Goal: Task Accomplishment & Management: Use online tool/utility

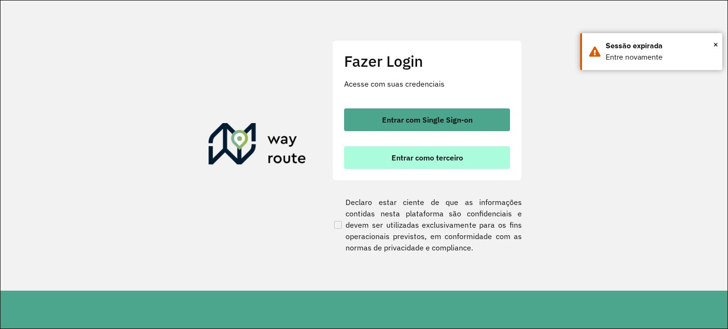
click at [413, 154] on span "Entrar como terceiro" at bounding box center [427, 158] width 72 height 8
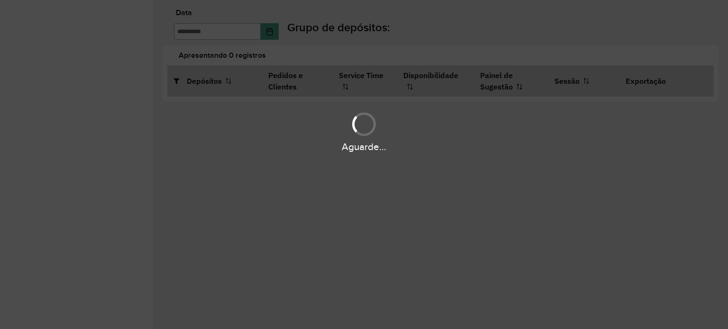
type input "**********"
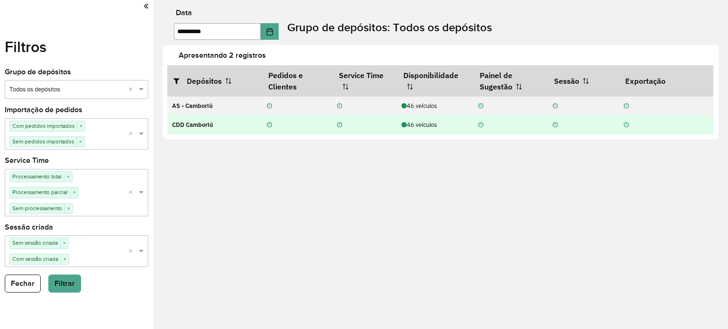
click at [421, 126] on div "46 veículos" at bounding box center [434, 124] width 67 height 9
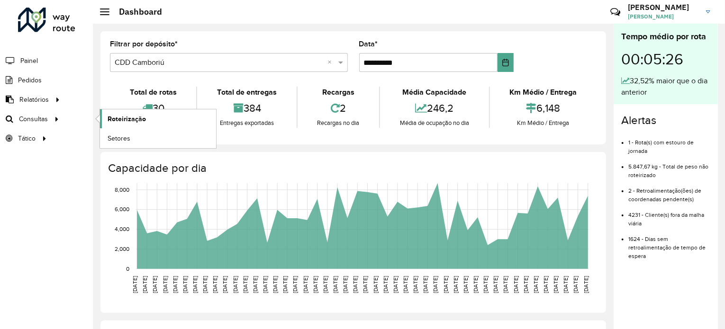
click at [148, 118] on link "Roteirização" at bounding box center [158, 118] width 116 height 19
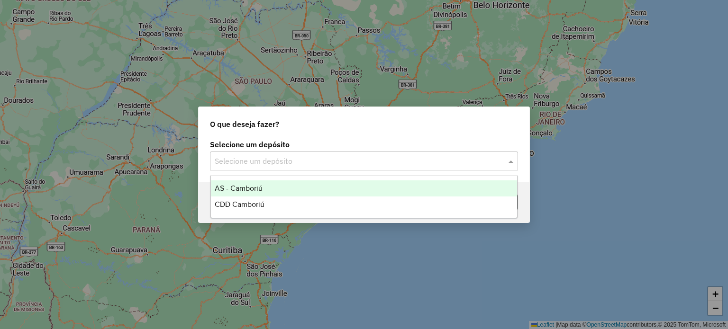
click at [359, 156] on input "text" at bounding box center [355, 161] width 280 height 11
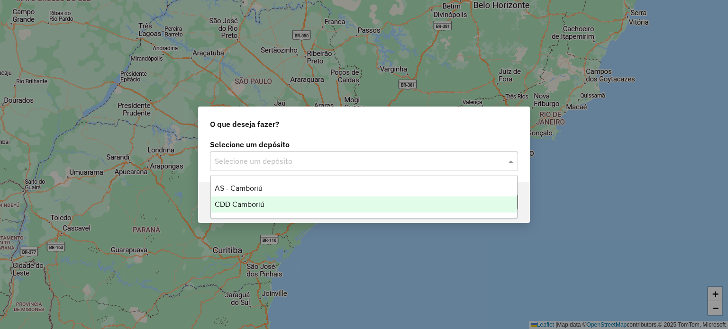
click at [259, 207] on span "CDD Camboriú" at bounding box center [240, 204] width 50 height 8
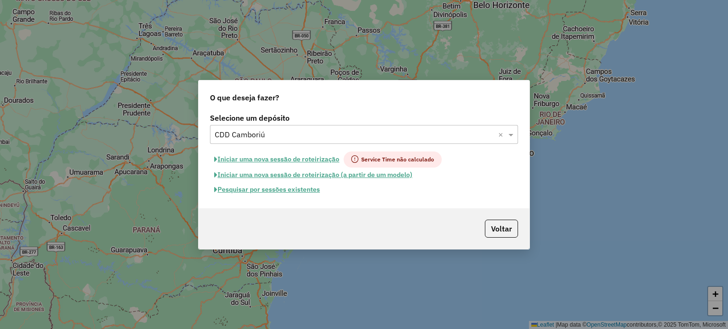
click at [284, 189] on button "Pesquisar por sessões existentes" at bounding box center [267, 189] width 114 height 15
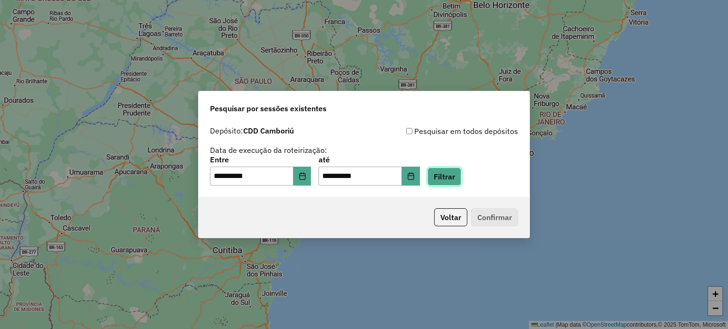
click at [450, 178] on button "Filtrar" at bounding box center [444, 177] width 34 height 18
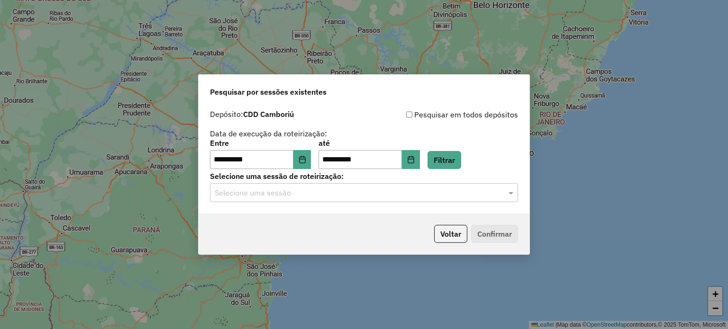
drag, startPoint x: 297, startPoint y: 187, endPoint x: 299, endPoint y: 197, distance: 9.8
click at [296, 187] on div "Selecione uma sessão" at bounding box center [364, 192] width 308 height 19
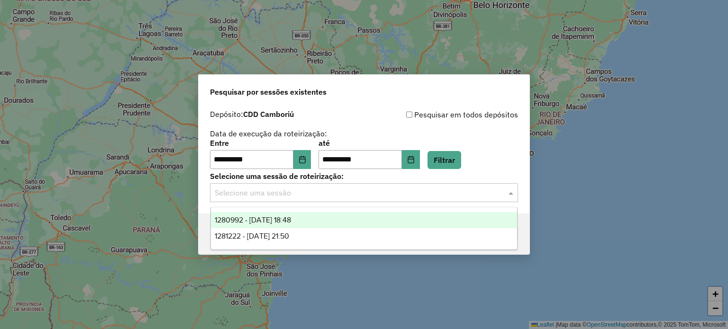
click at [284, 220] on span "1280992 - 23/09/2025 18:48" at bounding box center [253, 220] width 76 height 8
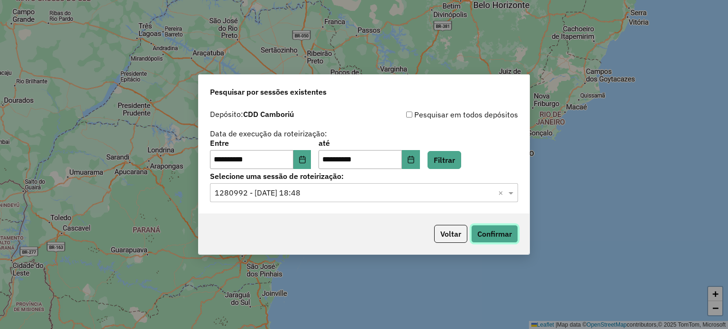
click at [488, 237] on button "Confirmar" at bounding box center [494, 234] width 47 height 18
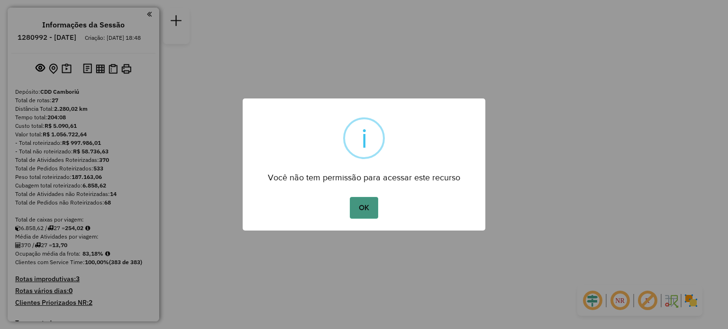
click at [366, 218] on button "OK" at bounding box center [364, 208] width 28 height 22
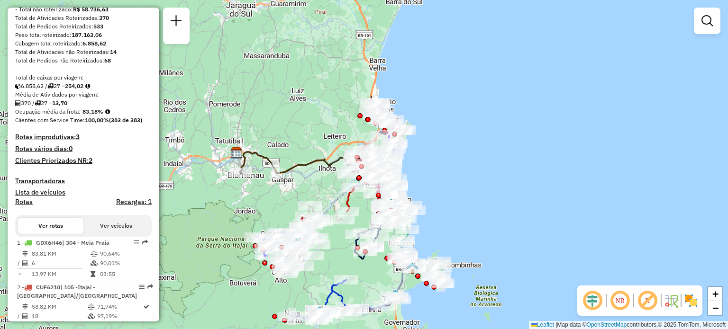
scroll to position [189, 0]
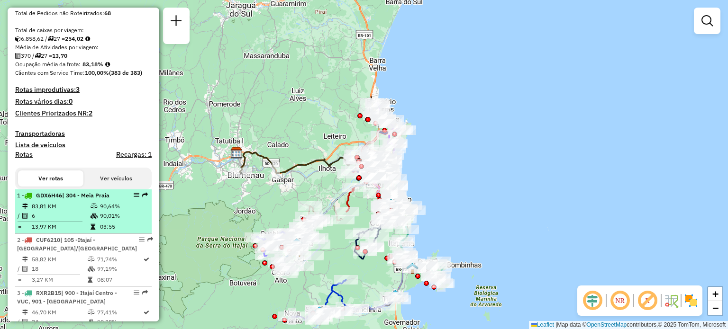
click at [83, 199] on span "| 304 - Meia Praia" at bounding box center [85, 195] width 47 height 7
select select "**********"
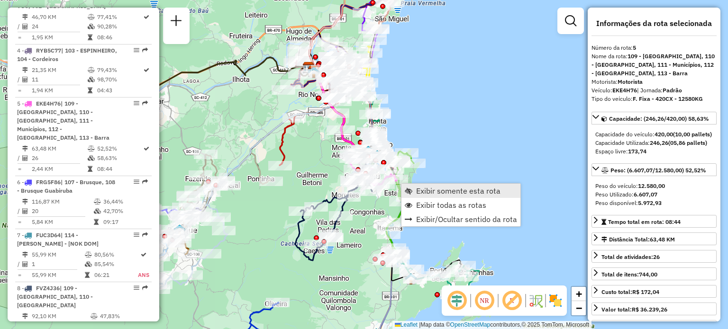
scroll to position [583, 0]
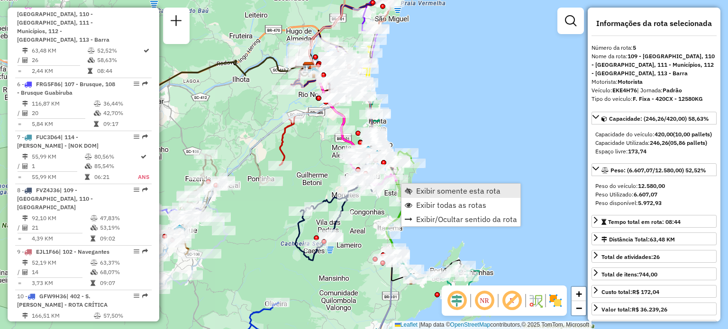
click at [429, 189] on span "Exibir somente esta rota" at bounding box center [458, 191] width 84 height 8
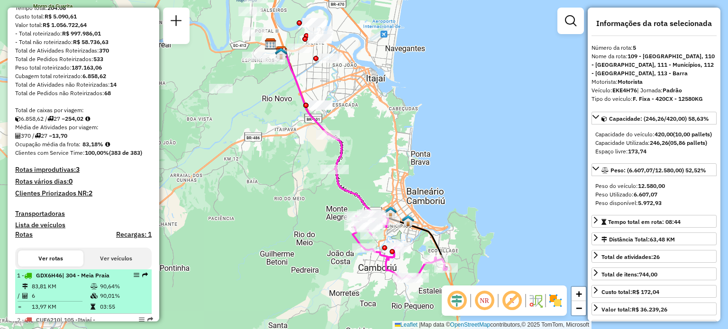
scroll to position [299, 0]
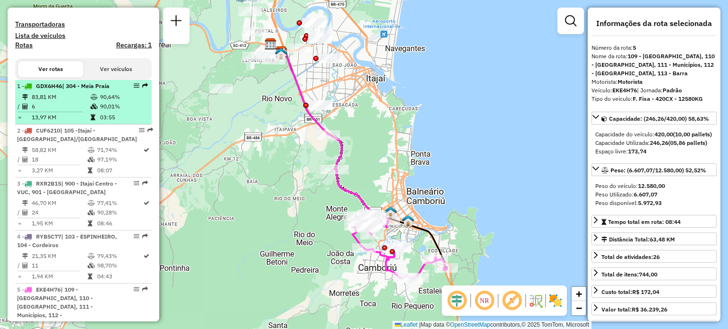
click at [84, 101] on td "83,81 KM" at bounding box center [60, 96] width 59 height 9
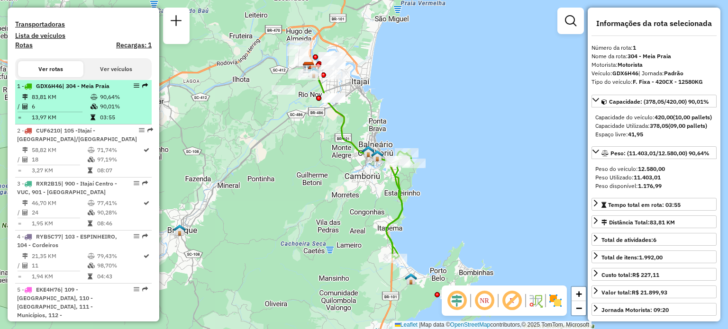
click at [87, 122] on td "13,97 KM" at bounding box center [60, 117] width 59 height 9
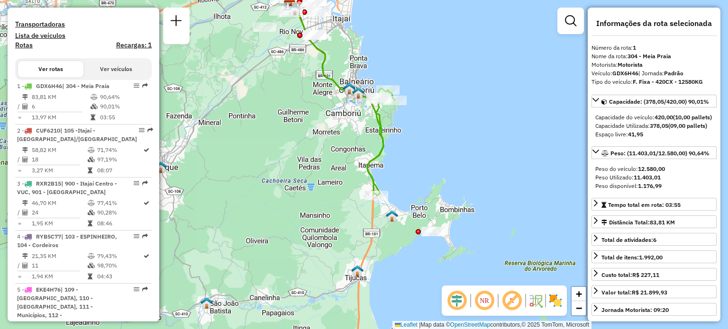
drag, startPoint x: 436, startPoint y: 138, endPoint x: 414, endPoint y: 147, distance: 23.8
click at [414, 147] on div "Janela de atendimento Grade de atendimento Capacidade Transportadoras Veículos …" at bounding box center [364, 164] width 728 height 329
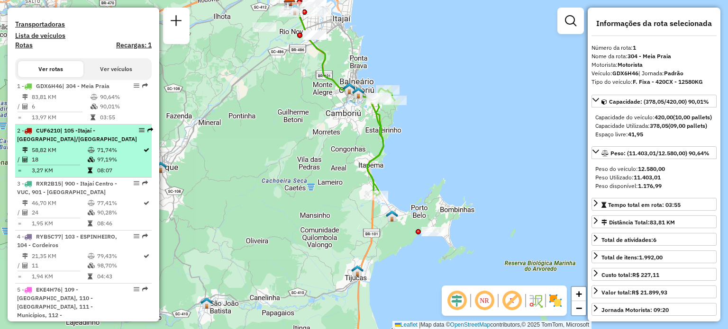
click at [70, 134] on li "2 - CUF6210 | 105 -Itajaí - São Vicente/Ressacada 58,82 KM 71,74% / 18 97,19% =…" at bounding box center [83, 151] width 136 height 53
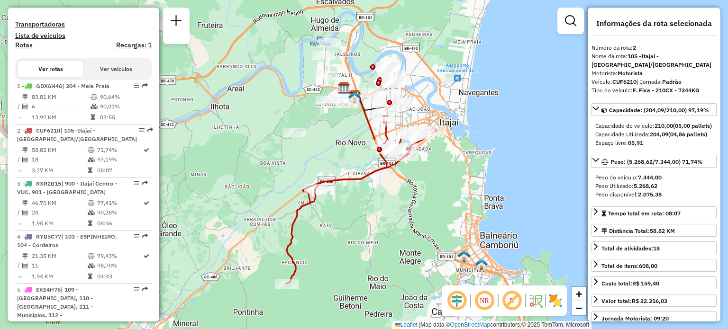
drag, startPoint x: 337, startPoint y: 134, endPoint x: 337, endPoint y: 145, distance: 10.9
click at [337, 145] on div "Janela de atendimento Grade de atendimento Capacidade Transportadoras Veículos …" at bounding box center [364, 164] width 728 height 329
click at [486, 300] on em at bounding box center [484, 300] width 23 height 23
click at [546, 299] on img at bounding box center [545, 300] width 5 height 15
click at [553, 301] on img at bounding box center [555, 300] width 15 height 15
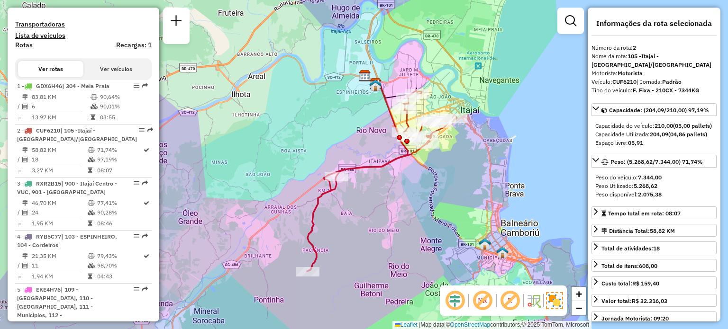
drag, startPoint x: 415, startPoint y: 205, endPoint x: 434, endPoint y: 192, distance: 22.6
click at [434, 192] on div "Janela de atendimento Grade de atendimento Capacidade Transportadoras Veículos …" at bounding box center [364, 164] width 728 height 329
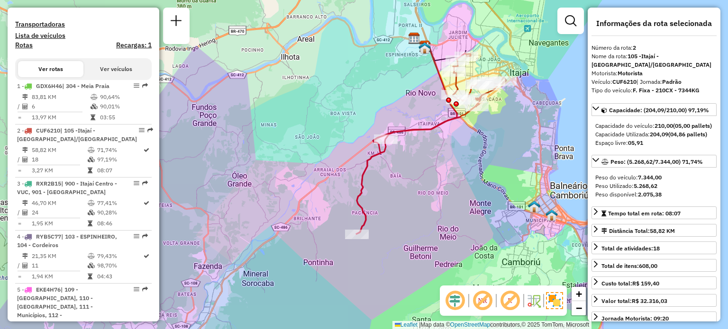
click at [445, 168] on div "Janela de atendimento Grade de atendimento Capacidade Transportadoras Veículos …" at bounding box center [364, 164] width 728 height 329
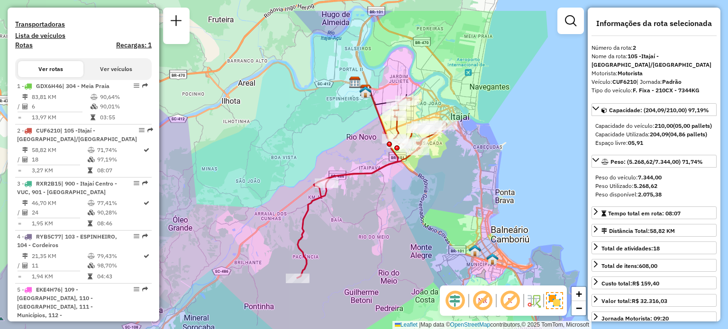
drag, startPoint x: 453, startPoint y: 155, endPoint x: 388, endPoint y: 200, distance: 79.2
click at [388, 200] on div "Janela de atendimento Grade de atendimento Capacidade Transportadoras Veículos …" at bounding box center [364, 164] width 728 height 329
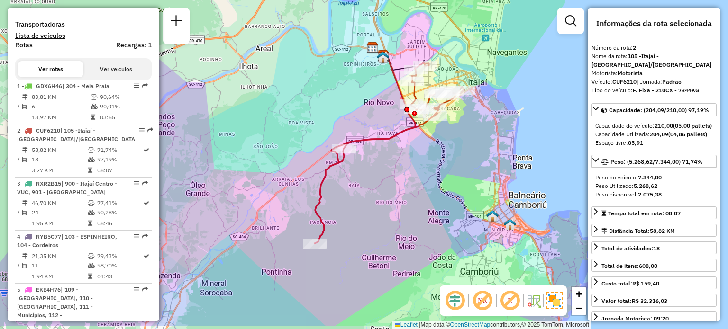
drag, startPoint x: 386, startPoint y: 213, endPoint x: 406, endPoint y: 169, distance: 48.5
click at [406, 169] on div "Janela de atendimento Grade de atendimento Capacidade Transportadoras Veículos …" at bounding box center [364, 164] width 728 height 329
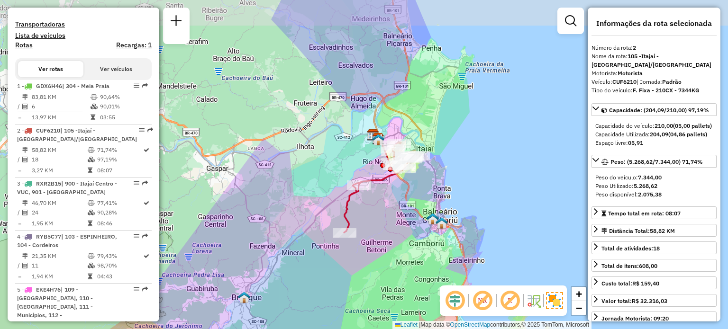
drag, startPoint x: 425, startPoint y: 185, endPoint x: 419, endPoint y: 191, distance: 8.7
click at [419, 191] on div "Janela de atendimento Grade de atendimento Capacidade Transportadoras Veículos …" at bounding box center [364, 164] width 728 height 329
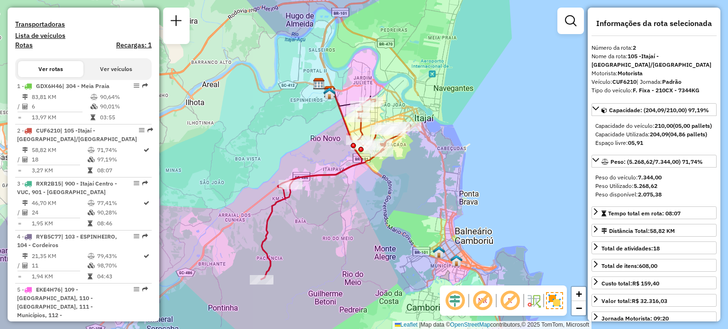
drag, startPoint x: 442, startPoint y: 187, endPoint x: 449, endPoint y: 166, distance: 21.4
click at [449, 166] on div "Janela de atendimento Grade de atendimento Capacidade Transportadoras Veículos …" at bounding box center [364, 164] width 728 height 329
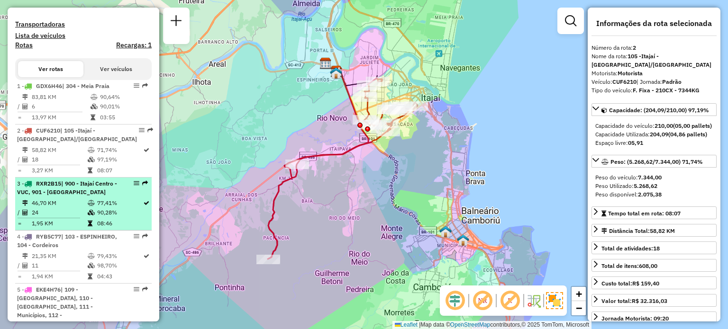
click at [92, 196] on span "| 900 - Itajaí Centro - VUC, 901 - Praia Brava" at bounding box center [67, 188] width 100 height 16
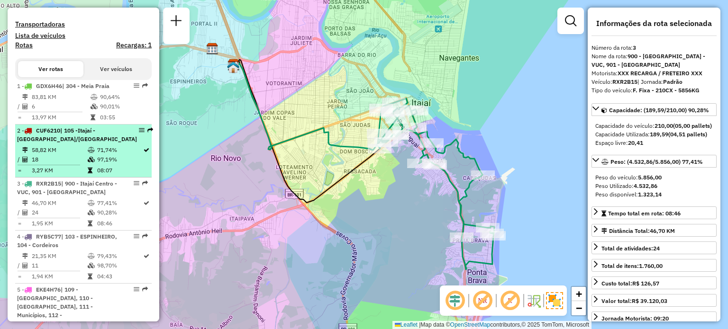
drag, startPoint x: 127, startPoint y: 124, endPoint x: 107, endPoint y: 140, distance: 25.7
click at [126, 122] on td "03:55" at bounding box center [123, 117] width 48 height 9
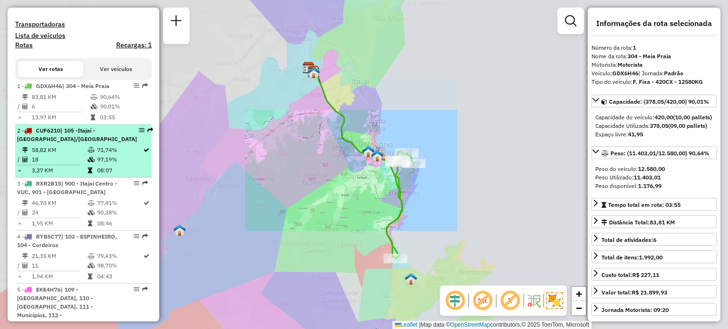
click at [88, 138] on span "| 105 -Itajaí - São Vicente/Ressacada" at bounding box center [77, 135] width 120 height 16
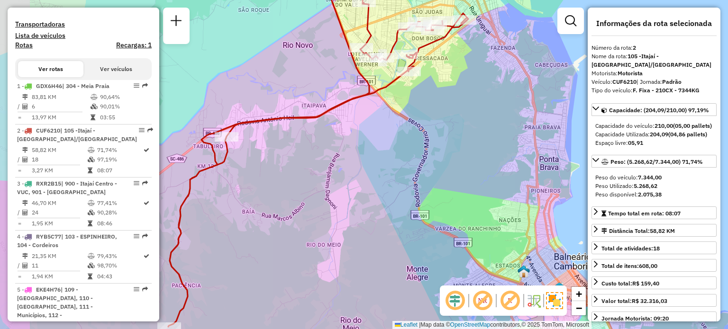
drag, startPoint x: 470, startPoint y: 195, endPoint x: 546, endPoint y: 164, distance: 82.3
click at [546, 164] on div "Janela de atendimento Grade de atendimento Capacidade Transportadoras Veículos …" at bounding box center [364, 164] width 728 height 329
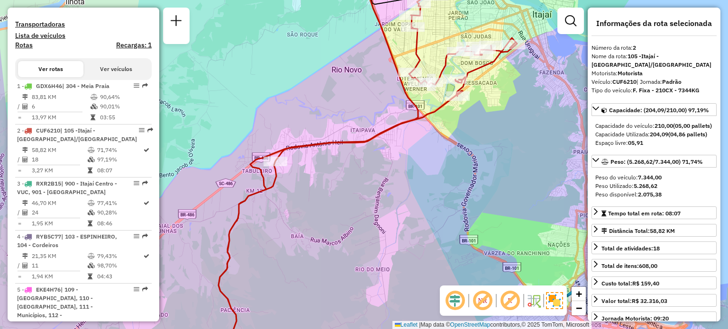
drag, startPoint x: 515, startPoint y: 127, endPoint x: 521, endPoint y: 153, distance: 26.2
click at [525, 158] on div "Janela de atendimento Grade de atendimento Capacidade Transportadoras Veículos …" at bounding box center [364, 164] width 728 height 329
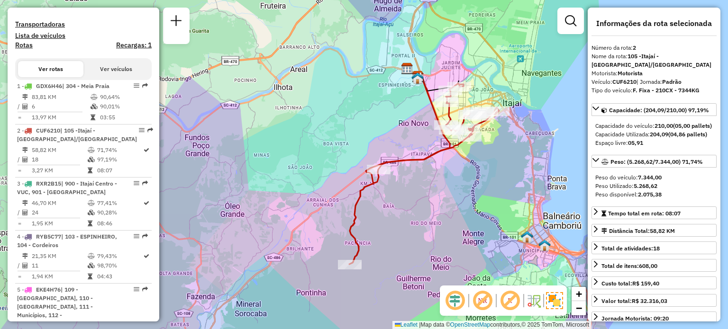
drag, startPoint x: 517, startPoint y: 145, endPoint x: 499, endPoint y: 157, distance: 21.5
click at [499, 157] on div "Janela de atendimento Grade de atendimento Capacidade Transportadoras Veículos …" at bounding box center [364, 164] width 728 height 329
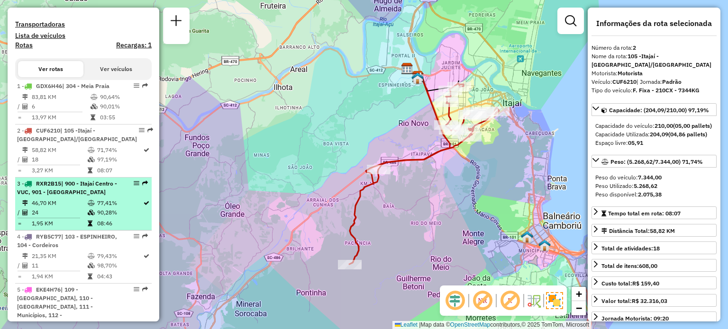
click at [69, 192] on span "| 900 - Itajaí Centro - VUC, 901 - Praia Brava" at bounding box center [67, 188] width 100 height 16
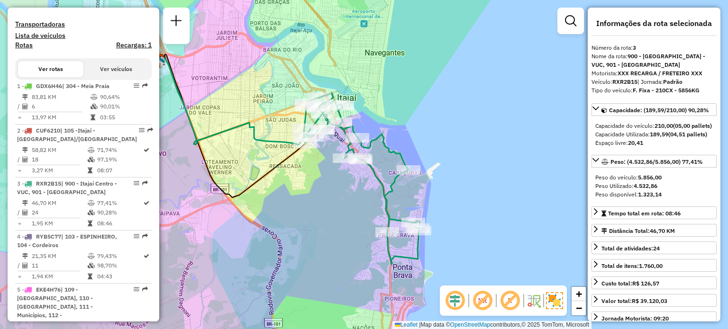
drag, startPoint x: 348, startPoint y: 214, endPoint x: 338, endPoint y: 218, distance: 10.4
click at [338, 218] on div "Janela de atendimento Grade de atendimento Capacidade Transportadoras Veículos …" at bounding box center [364, 164] width 728 height 329
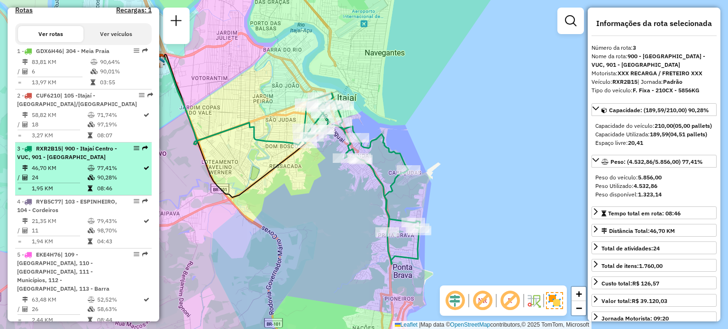
scroll to position [346, 0]
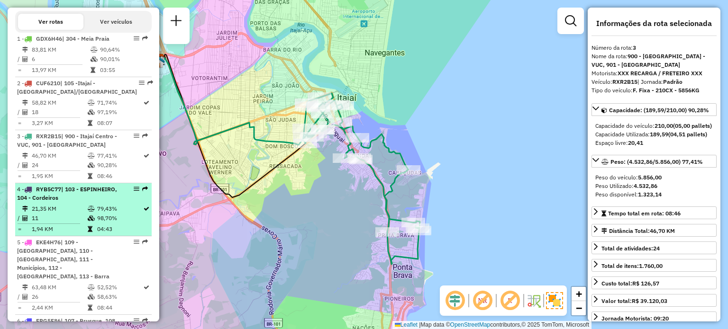
click at [64, 223] on td "11" at bounding box center [59, 218] width 56 height 9
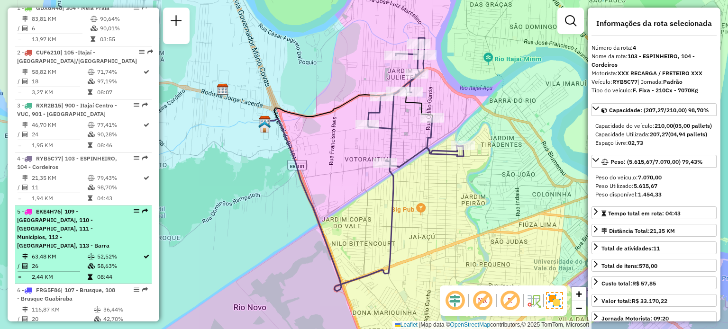
scroll to position [394, 0]
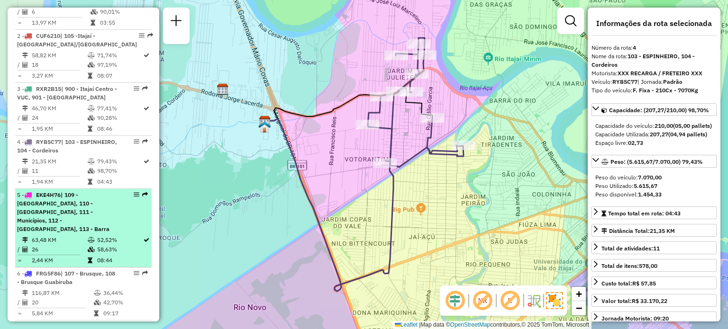
click at [63, 232] on div "5 - EKE4H76 | 109 - Monte Alegre, 110 - Camboriú, 111 - Municípios, 112 - Nova …" at bounding box center [67, 212] width 100 height 43
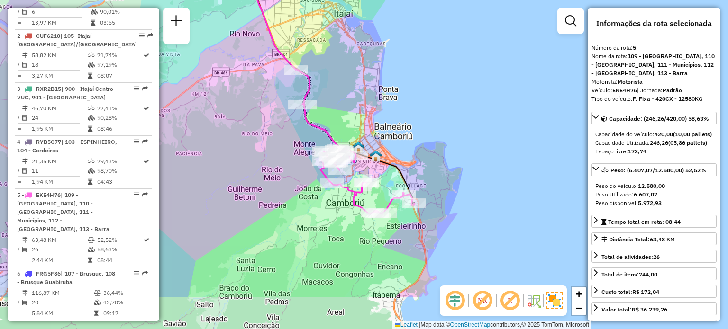
drag, startPoint x: 417, startPoint y: 170, endPoint x: 385, endPoint y: 107, distance: 70.8
click at [385, 107] on div "Janela de atendimento Grade de atendimento Capacidade Transportadoras Veículos …" at bounding box center [364, 164] width 728 height 329
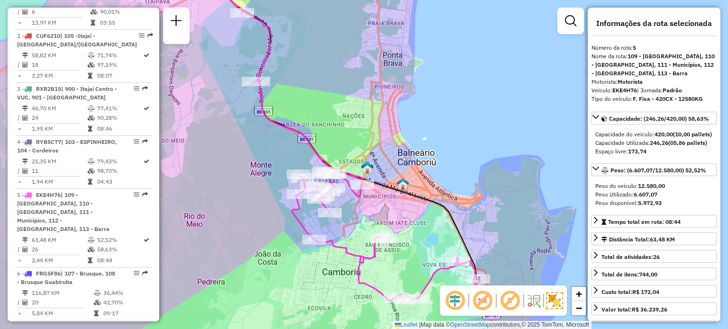
drag, startPoint x: 350, startPoint y: 139, endPoint x: 316, endPoint y: 80, distance: 67.7
click at [316, 80] on div "Janela de atendimento Grade de atendimento Capacidade Transportadoras Veículos …" at bounding box center [364, 164] width 728 height 329
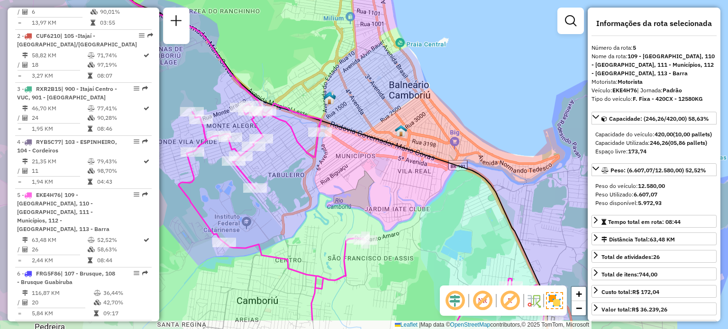
drag, startPoint x: 382, startPoint y: 149, endPoint x: 351, endPoint y: 108, distance: 52.0
click at [351, 108] on div "Janela de atendimento Grade de atendimento Capacidade Transportadoras Veículos …" at bounding box center [364, 164] width 728 height 329
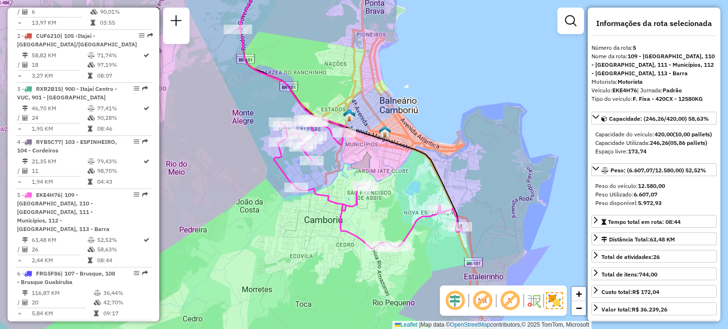
drag, startPoint x: 389, startPoint y: 104, endPoint x: 398, endPoint y: 117, distance: 15.6
click at [398, 117] on div "Janela de atendimento Grade de atendimento Capacidade Transportadoras Veículos …" at bounding box center [364, 164] width 728 height 329
drag, startPoint x: 315, startPoint y: 85, endPoint x: 436, endPoint y: 202, distance: 168.2
click at [436, 202] on div "Janela de atendimento Grade de atendimento Capacidade Transportadoras Veículos …" at bounding box center [364, 164] width 728 height 329
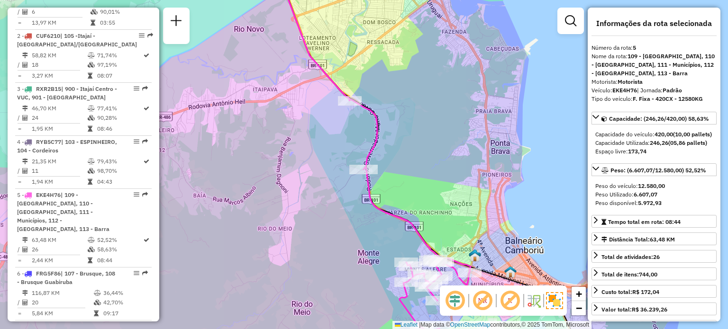
drag, startPoint x: 402, startPoint y: 126, endPoint x: 405, endPoint y: 141, distance: 14.6
click at [407, 155] on div "Janela de atendimento Grade de atendimento Capacidade Transportadoras Veículos …" at bounding box center [364, 164] width 728 height 329
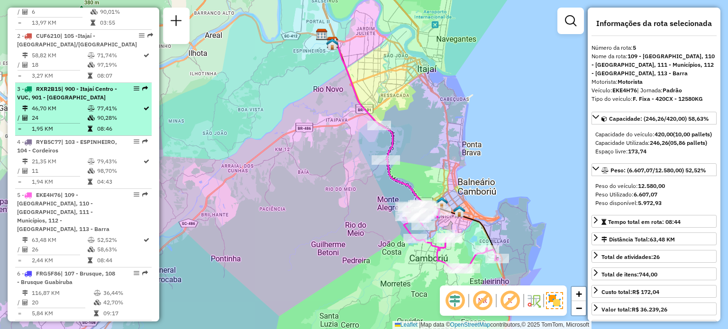
click at [53, 101] on span "| 900 - Itajaí Centro - VUC, 901 - Praia Brava" at bounding box center [67, 93] width 100 height 16
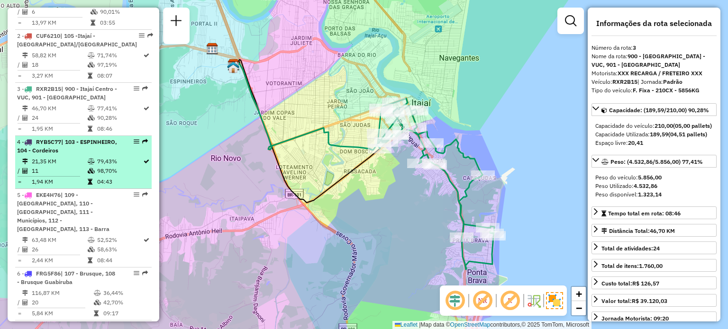
click at [67, 154] on span "| 103 - ESPINHEIRO, 104 - Cordeiros" at bounding box center [67, 146] width 100 height 16
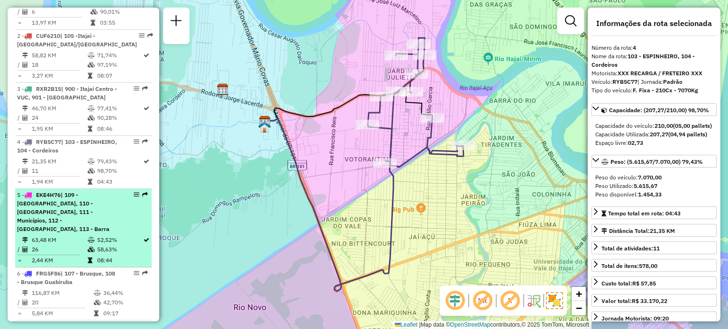
click at [60, 216] on span "| 109 - Monte Alegre, 110 - Camboriú, 111 - Municípios, 112 - Nova Esperança, 1…" at bounding box center [63, 211] width 92 height 41
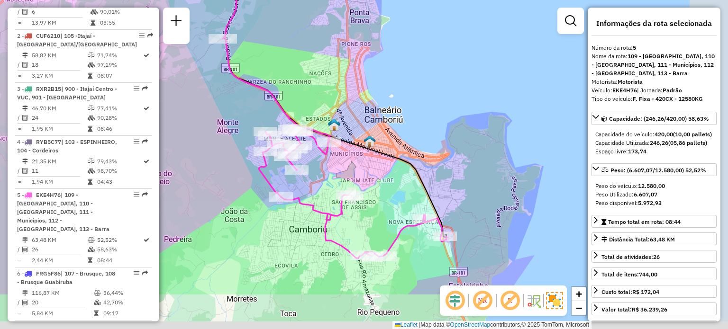
drag, startPoint x: 465, startPoint y: 183, endPoint x: 415, endPoint y: 107, distance: 91.7
click at [415, 107] on div "Janela de atendimento Grade de atendimento Capacidade Transportadoras Veículos …" at bounding box center [364, 164] width 728 height 329
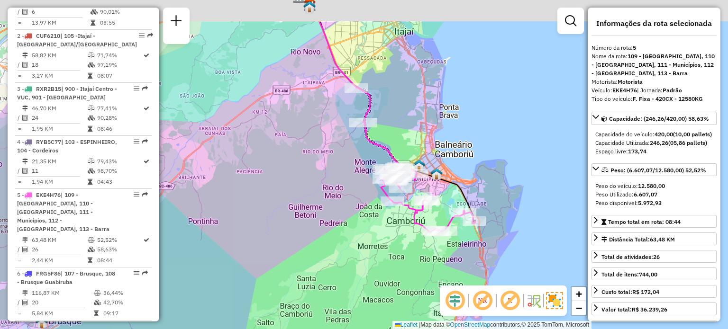
click at [434, 133] on div "Janela de atendimento Grade de atendimento Capacidade Transportadoras Veículos …" at bounding box center [364, 164] width 728 height 329
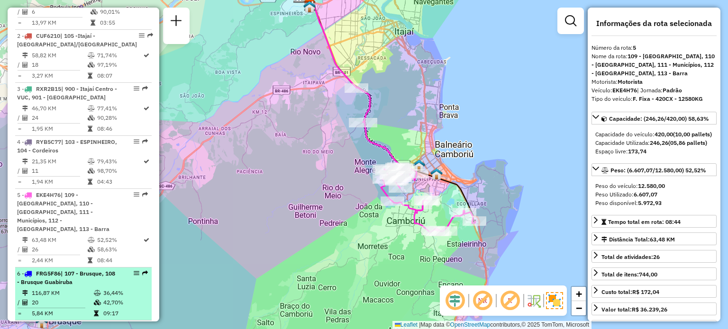
click at [72, 278] on span "| 107 - Brusque, 108 - Brusque Guabiruba" at bounding box center [66, 278] width 98 height 16
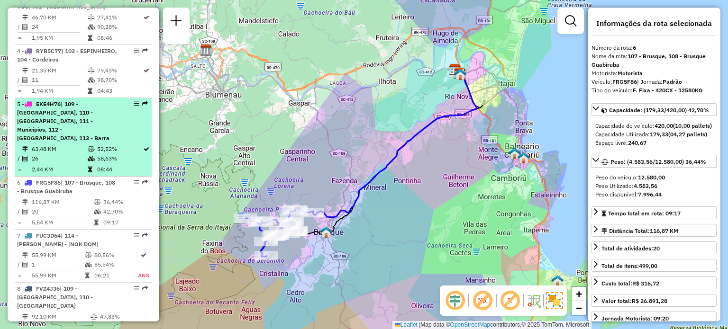
scroll to position [488, 0]
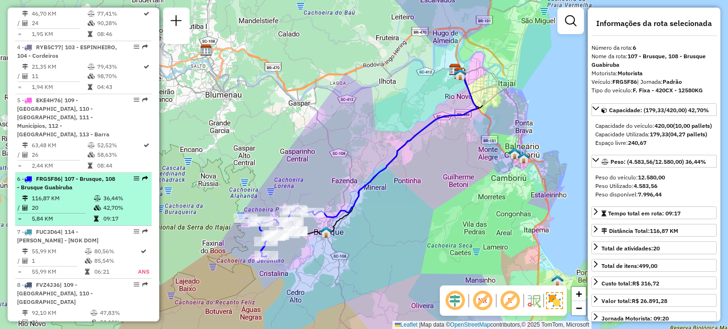
click at [62, 224] on li "6 - FRG5F86 | 107 - Brusque, 108 - Brusque Guabiruba 116,87 KM 36,44% / 20 42,7…" at bounding box center [83, 199] width 136 height 53
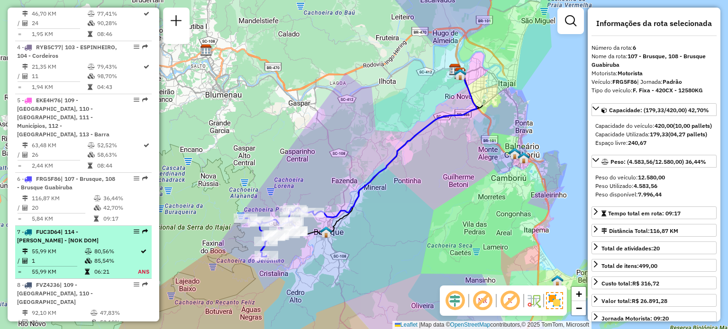
click at [61, 234] on span "FUC3D64" at bounding box center [48, 231] width 25 height 7
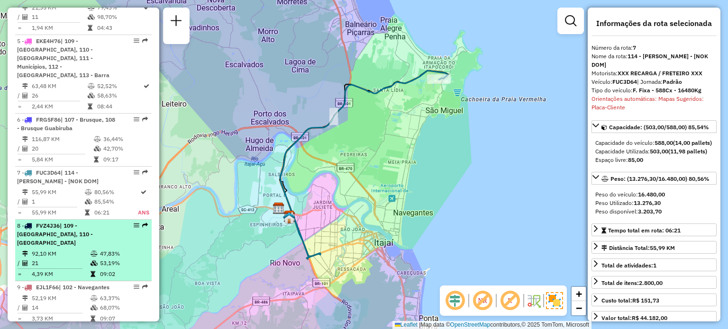
scroll to position [583, 0]
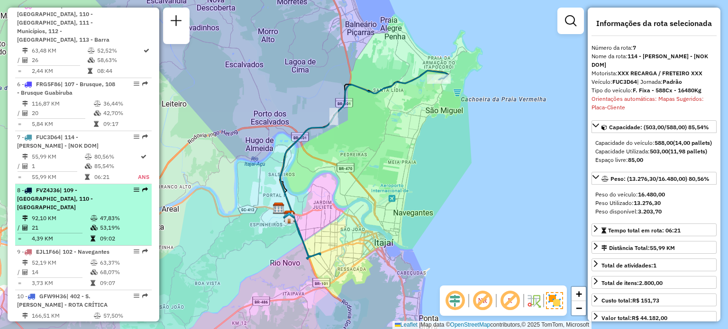
click at [83, 194] on div "8 - FVZ4J36 | 109 - Monte Alegre, 110 - Camboriú" at bounding box center [67, 199] width 100 height 26
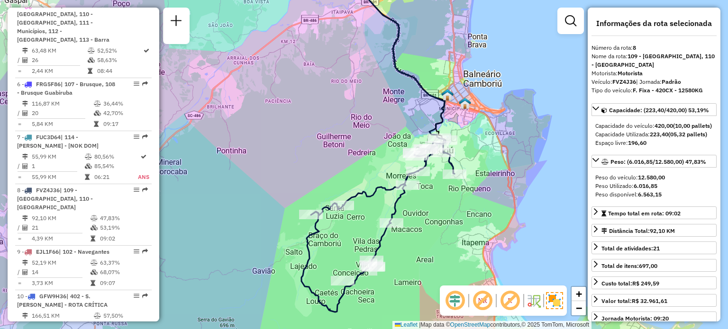
drag, startPoint x: 362, startPoint y: 159, endPoint x: 323, endPoint y: 153, distance: 39.8
click at [323, 153] on div "Janela de atendimento Grade de atendimento Capacidade Transportadoras Veículos …" at bounding box center [364, 164] width 728 height 329
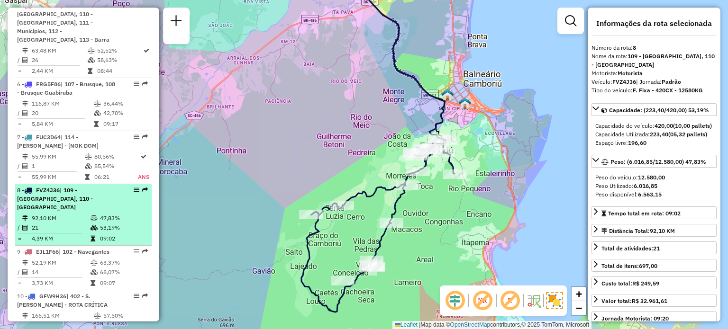
click at [63, 202] on li "8 - FVZ4J36 | 109 - Monte Alegre, 110 - Camboriú 92,10 KM 47,83% / 21 53,19% = …" at bounding box center [83, 215] width 136 height 62
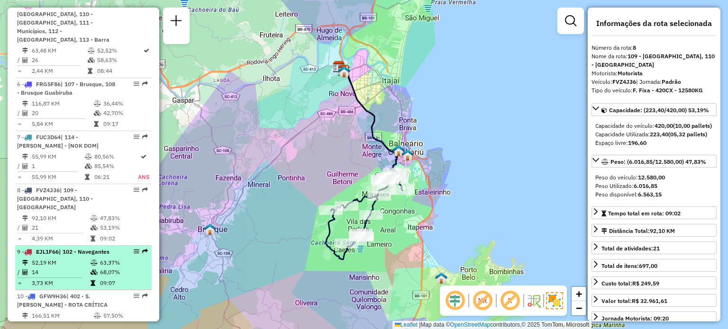
click at [72, 258] on td "52,19 KM" at bounding box center [60, 262] width 59 height 9
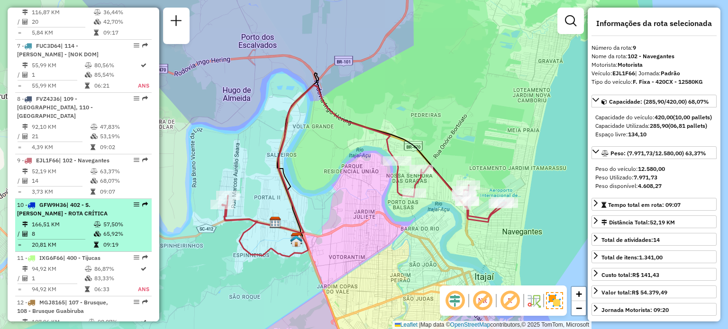
scroll to position [678, 0]
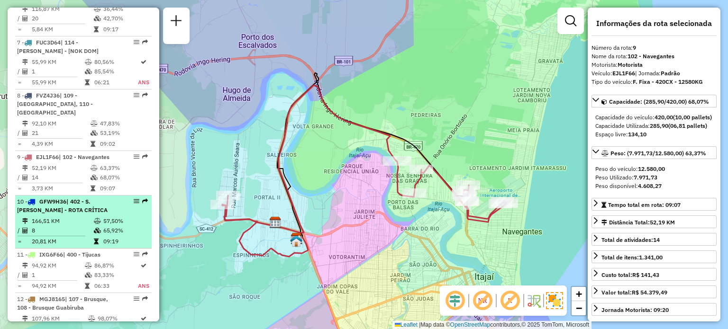
click at [72, 204] on span "| 402 - S. João Batista - ROTA CRÍTICA" at bounding box center [62, 206] width 90 height 16
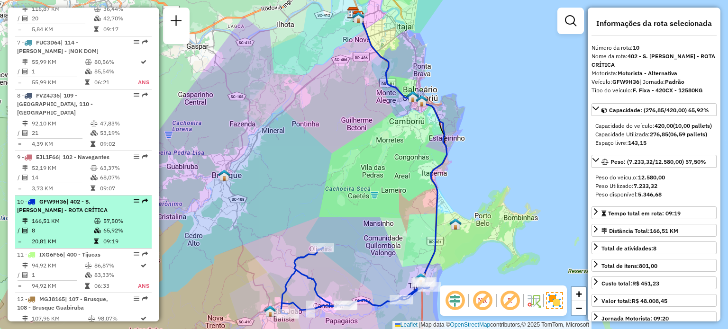
scroll to position [725, 0]
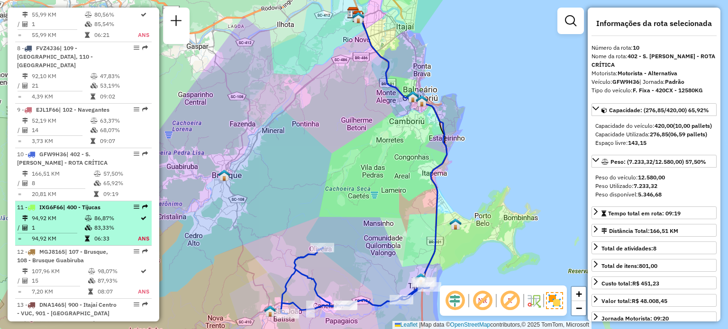
click at [74, 223] on td "1" at bounding box center [57, 227] width 53 height 9
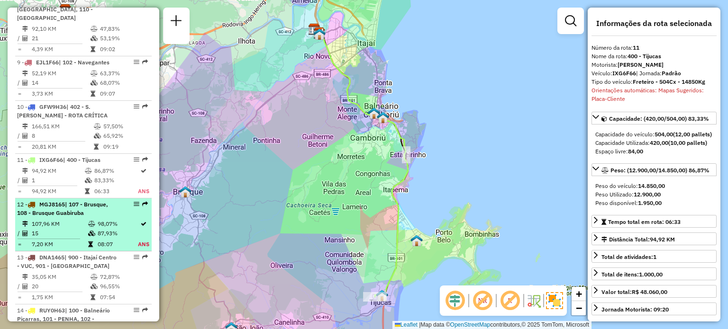
click at [83, 209] on li "12 - MGJ8165 | 107 - Brusque, 108 - Brusque Guabiruba 107,96 KM 98,07% / 15 87,…" at bounding box center [83, 224] width 136 height 53
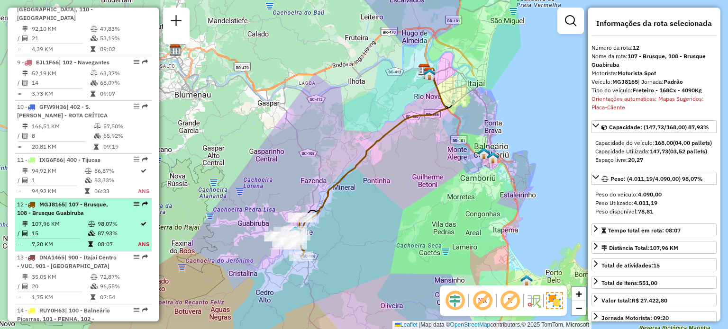
scroll to position [820, 0]
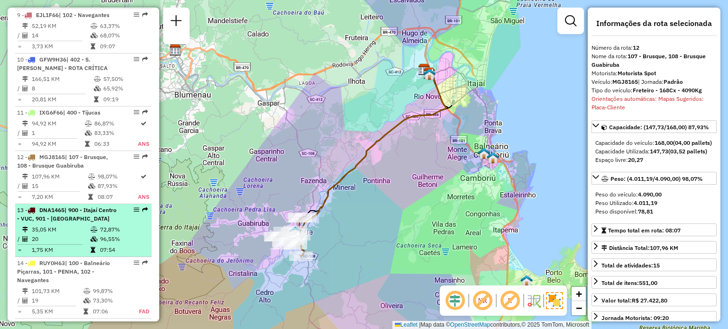
click at [92, 227] on icon at bounding box center [93, 230] width 7 height 6
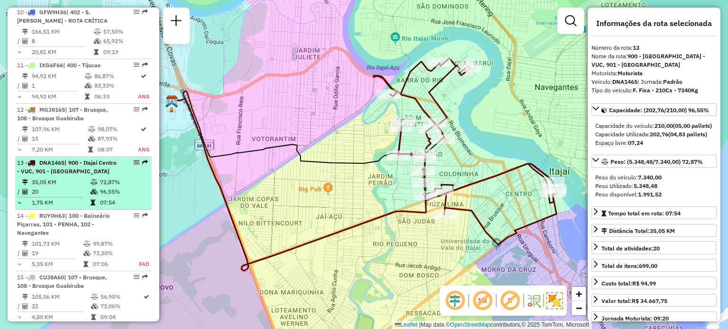
scroll to position [915, 0]
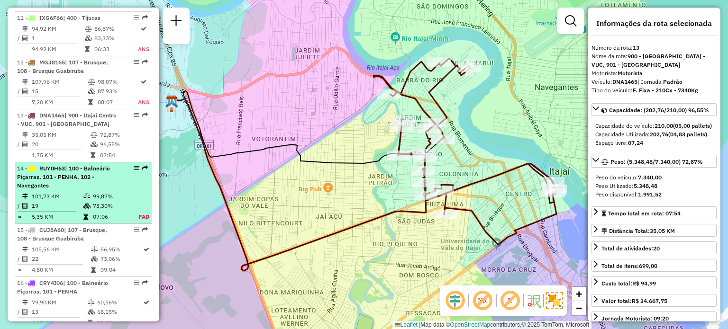
click at [86, 166] on span "| 100 - Balneário Piçarras, 101 - PENHA, 102 - Navegantes" at bounding box center [63, 177] width 93 height 24
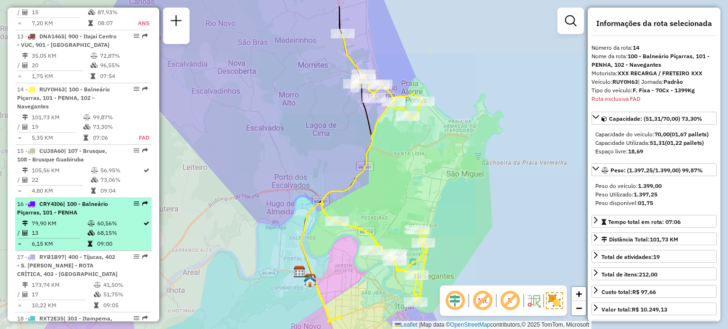
scroll to position [1059, 0]
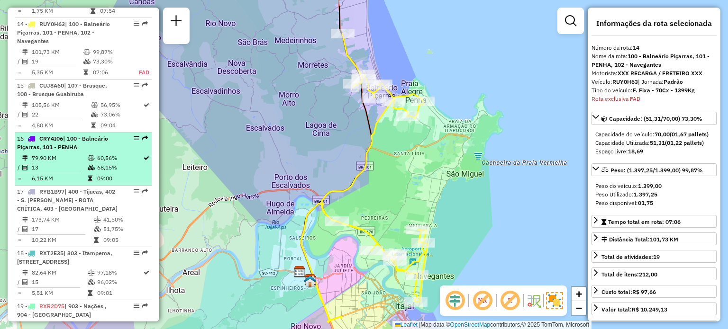
click at [78, 135] on div "16 - CRY4I06 | 100 - Balneário Piçarras, 101 - PENHA" at bounding box center [67, 143] width 100 height 17
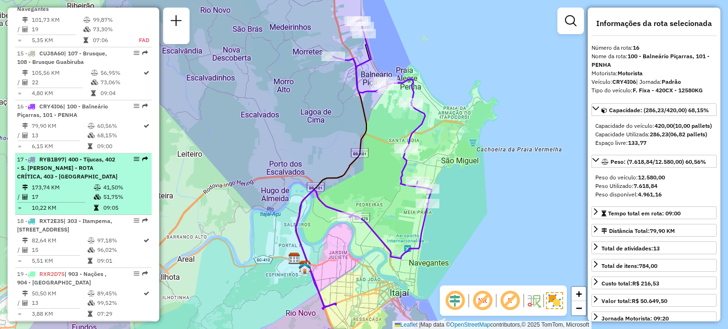
scroll to position [1107, 0]
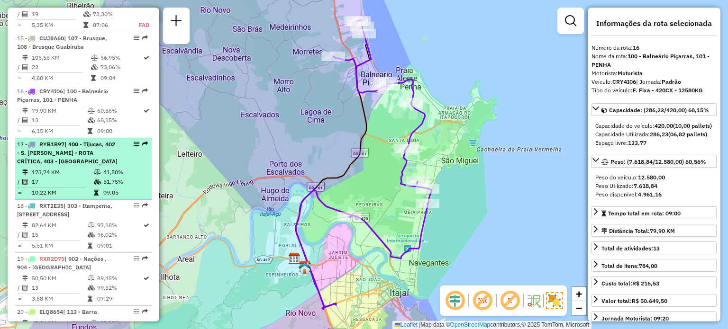
click at [73, 150] on span "| 400 - Tijucas, 402 - S. João Batista - ROTA CRÍTICA, 403 - Nova Trento" at bounding box center [67, 153] width 100 height 24
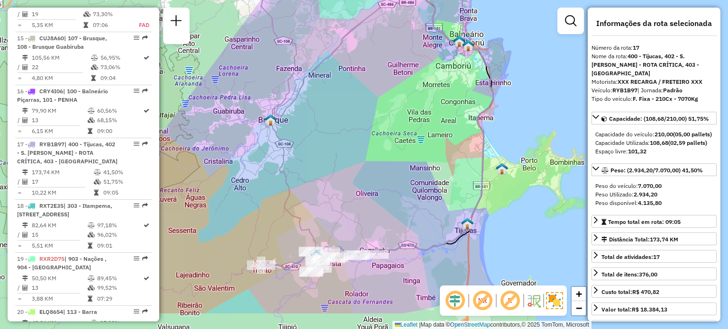
drag, startPoint x: 337, startPoint y: 133, endPoint x: 338, endPoint y: 115, distance: 18.0
click at [338, 115] on div "Janela de atendimento Grade de atendimento Capacidade Transportadoras Veículos …" at bounding box center [364, 164] width 728 height 329
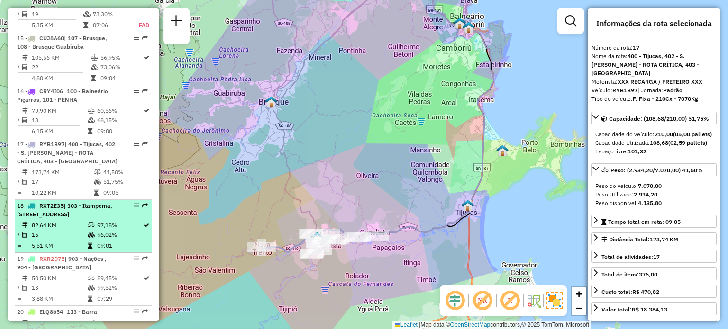
click at [46, 207] on span "| 303 - Itampema, 304 - Meia Praia , 306 - Porto Belo 2" at bounding box center [64, 210] width 95 height 16
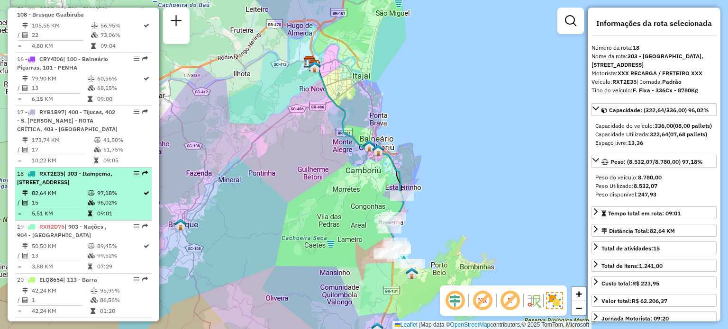
scroll to position [1154, 0]
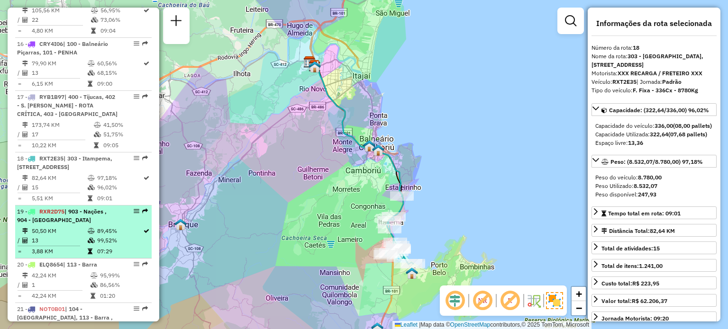
click at [72, 226] on td "50,50 KM" at bounding box center [59, 230] width 56 height 9
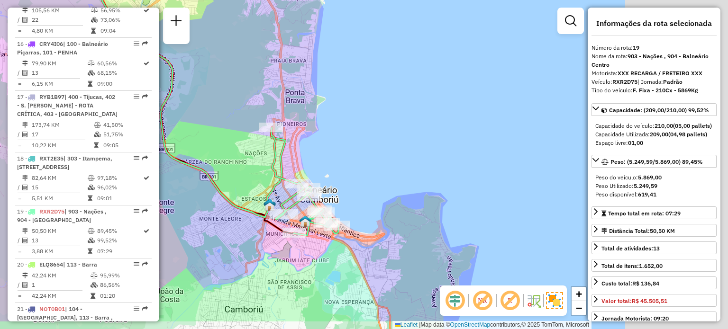
drag, startPoint x: 404, startPoint y: 170, endPoint x: 396, endPoint y: 167, distance: 8.5
click at [396, 167] on div "Janela de atendimento Grade de atendimento Capacidade Transportadoras Veículos …" at bounding box center [364, 164] width 728 height 329
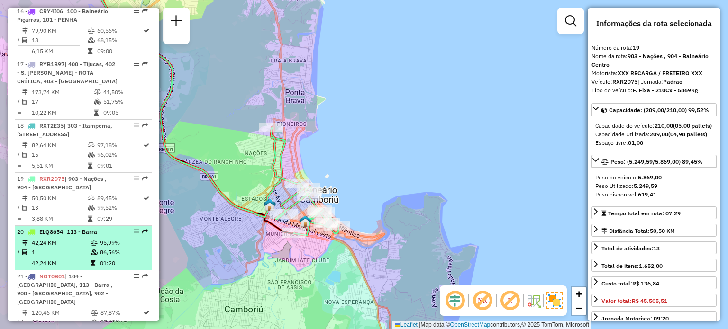
scroll to position [1201, 0]
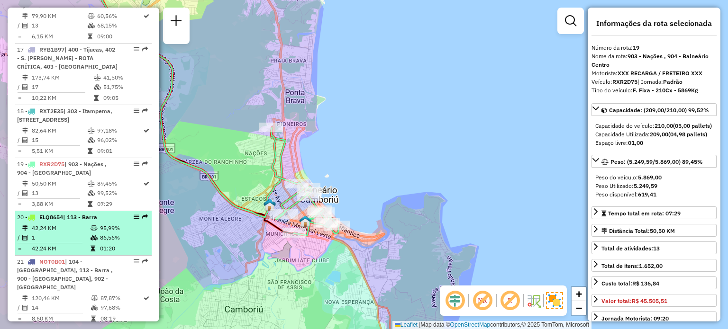
click at [82, 224] on td "42,24 KM" at bounding box center [60, 228] width 59 height 9
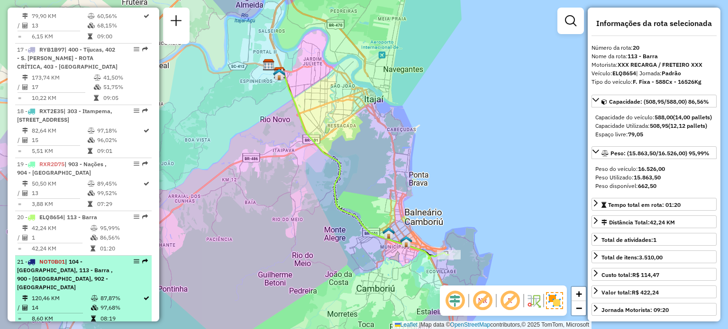
click at [77, 261] on span "| 104 - Cordeiros, 113 - Barra , 900 - Itajaí Centro - VUC, 902 - Balneário - B…" at bounding box center [65, 274] width 96 height 33
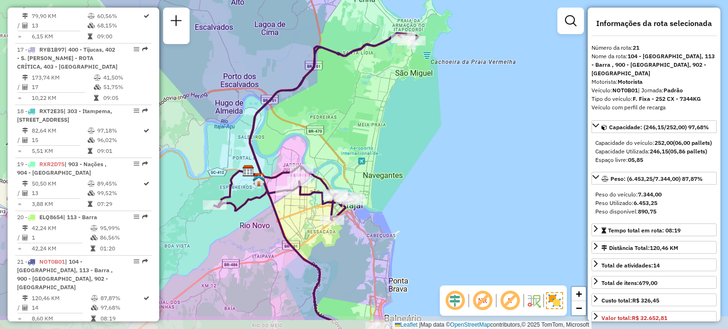
drag, startPoint x: 465, startPoint y: 227, endPoint x: 464, endPoint y: 185, distance: 41.7
click at [464, 185] on div "Janela de atendimento Grade de atendimento Capacidade Transportadoras Veículos …" at bounding box center [364, 164] width 728 height 329
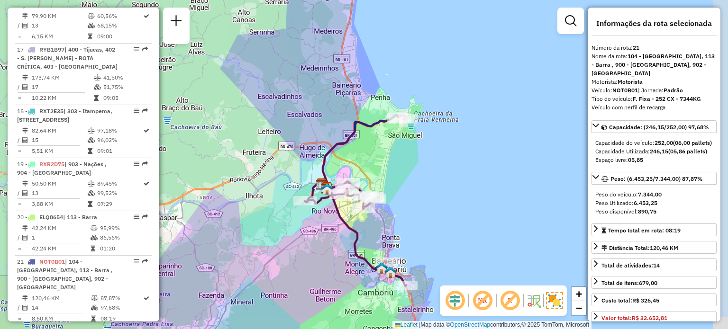
drag, startPoint x: 457, startPoint y: 177, endPoint x: 429, endPoint y: 157, distance: 35.0
click at [429, 157] on div "Janela de atendimento Grade de atendimento Capacidade Transportadoras Veículos …" at bounding box center [364, 164] width 728 height 329
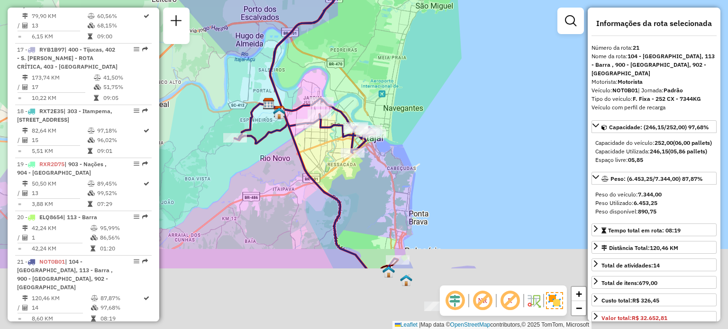
drag, startPoint x: 370, startPoint y: 126, endPoint x: 378, endPoint y: 91, distance: 35.8
click at [378, 91] on div "Janela de atendimento Grade de atendimento Capacidade Transportadoras Veículos …" at bounding box center [364, 164] width 728 height 329
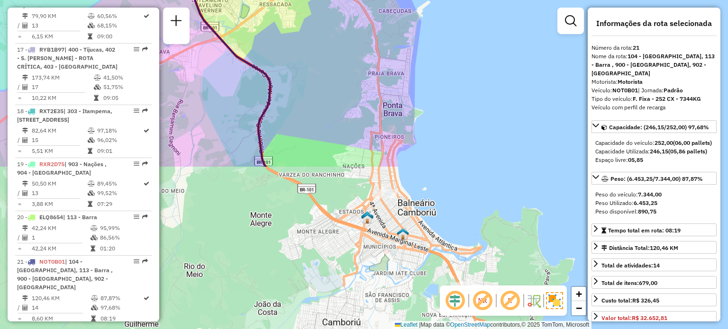
drag, startPoint x: 296, startPoint y: 63, endPoint x: 317, endPoint y: 55, distance: 22.8
click at [317, 55] on div "Janela de atendimento Grade de atendimento Capacidade Transportadoras Veículos …" at bounding box center [364, 164] width 728 height 329
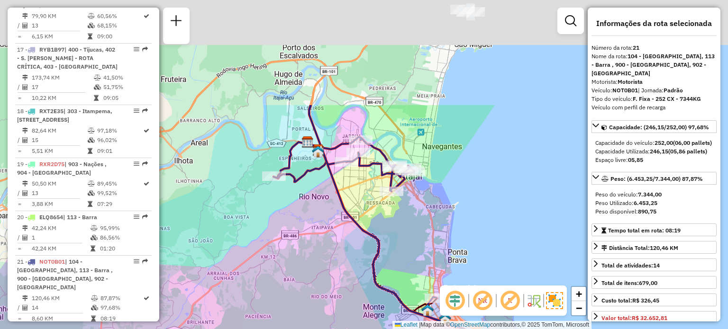
drag, startPoint x: 377, startPoint y: 168, endPoint x: 418, endPoint y: 234, distance: 77.8
click at [418, 234] on div "Janela de atendimento Grade de atendimento Capacidade Transportadoras Veículos …" at bounding box center [364, 164] width 728 height 329
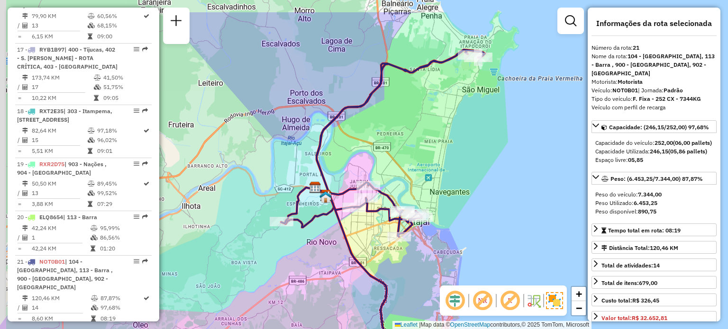
click at [396, 100] on div "Janela de atendimento Grade de atendimento Capacidade Transportadoras Veículos …" at bounding box center [364, 164] width 728 height 329
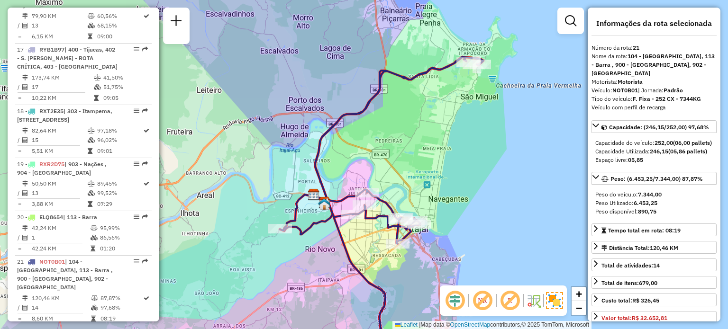
drag, startPoint x: 416, startPoint y: 127, endPoint x: 415, endPoint y: 135, distance: 7.2
click at [415, 135] on div "Janela de atendimento Grade de atendimento Capacidade Transportadoras Veículos …" at bounding box center [364, 164] width 728 height 329
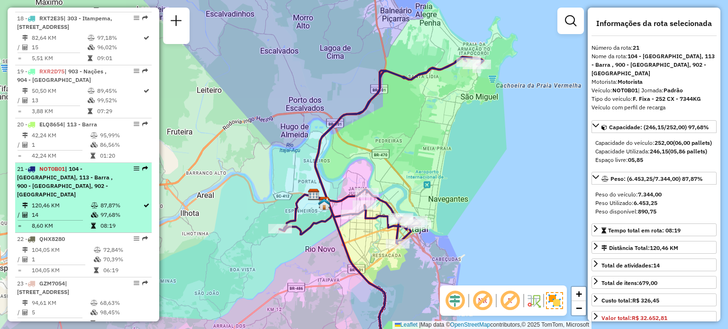
scroll to position [1296, 0]
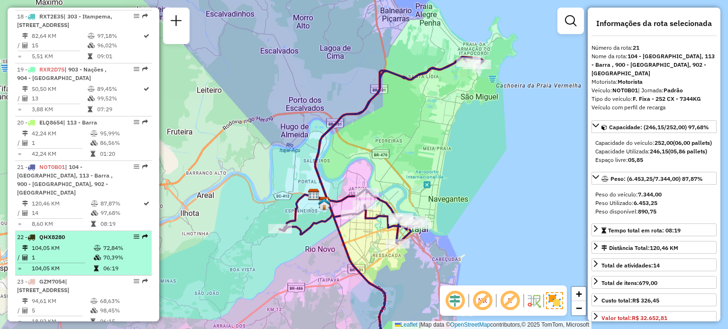
click at [70, 253] on td "1" at bounding box center [62, 257] width 62 height 9
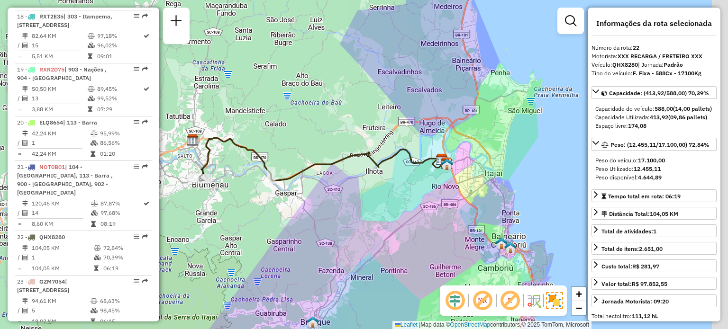
drag, startPoint x: 424, startPoint y: 181, endPoint x: 361, endPoint y: 191, distance: 63.4
click at [361, 191] on div "Janela de atendimento Grade de atendimento Capacidade Transportadoras Veículos …" at bounding box center [364, 164] width 728 height 329
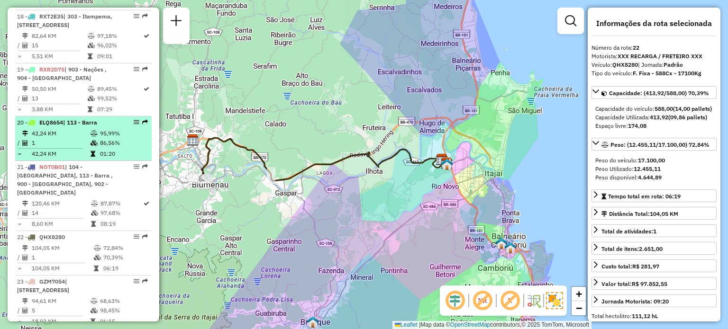
click at [63, 119] on span "ELQ8654" at bounding box center [51, 122] width 24 height 7
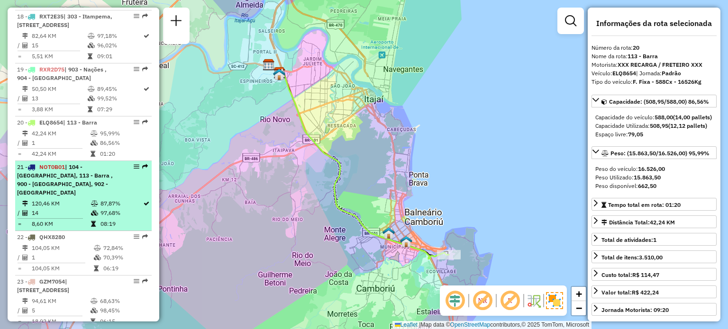
click at [65, 150] on li "20 - ELQ8654 | 113 - Barra 42,24 KM 95,99% / 1 86,56% = 42,24 KM 01:20" at bounding box center [83, 139] width 136 height 45
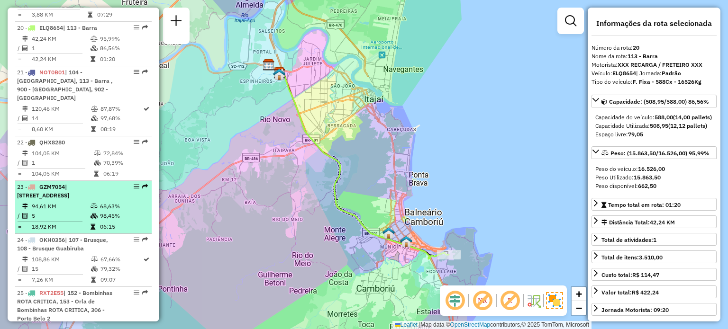
click at [71, 212] on li "23 - GZM7054 | 102 - Navegantes , 109 - Monte Alegre 94,61 KM 68,63% / 5 98,45%…" at bounding box center [83, 207] width 136 height 53
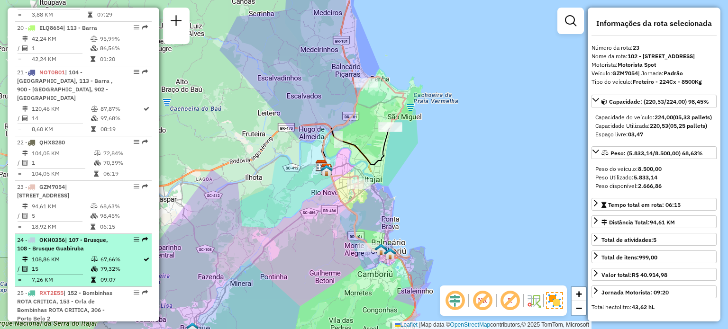
click at [70, 255] on td "108,86 KM" at bounding box center [60, 259] width 59 height 9
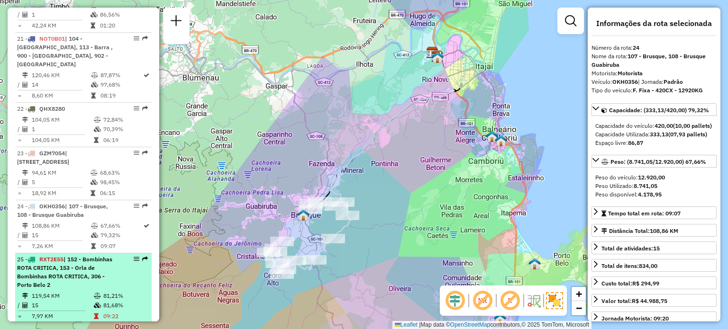
scroll to position [1438, 0]
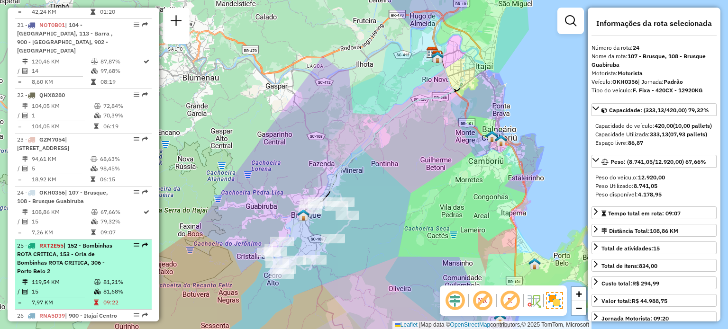
click at [63, 242] on span "| 152 - Bombinhas ROTA CRITICA, 153 - Orla de Bombinhas ROTA CRITICA, 306 - Por…" at bounding box center [64, 258] width 95 height 33
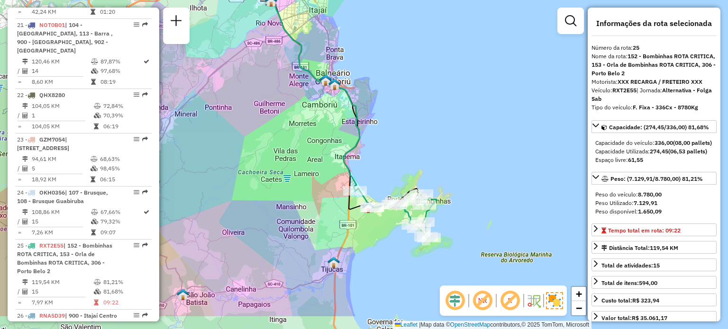
drag, startPoint x: 404, startPoint y: 185, endPoint x: 394, endPoint y: 139, distance: 47.0
click at [394, 139] on div "Janela de atendimento Grade de atendimento Capacidade Transportadoras Veículos …" at bounding box center [364, 164] width 728 height 329
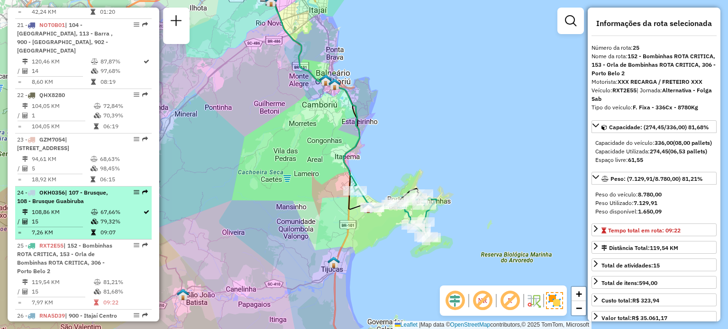
drag, startPoint x: 79, startPoint y: 186, endPoint x: 74, endPoint y: 201, distance: 16.3
click at [78, 187] on li "24 - OKH0356 | 107 - Brusque, 108 - Brusque Guabiruba 108,86 KM 67,66% / 15 79,…" at bounding box center [83, 213] width 136 height 53
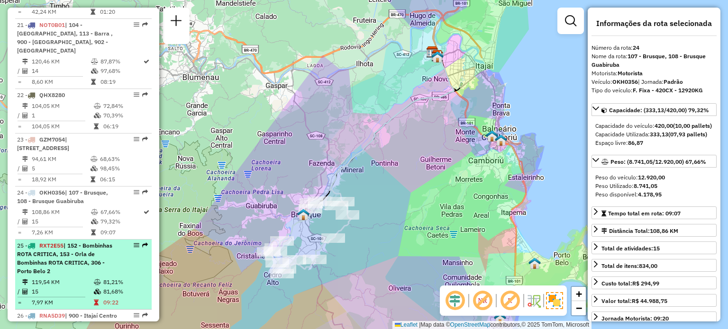
click at [68, 242] on span "| 152 - Bombinhas ROTA CRITICA, 153 - Orla de Bombinhas ROTA CRITICA, 306 - Por…" at bounding box center [64, 258] width 95 height 33
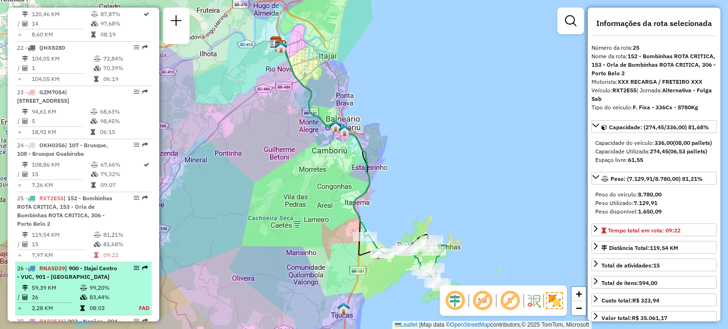
click at [70, 265] on span "| 900 - Itajaí Centro - VUC, 901 - Praia Brava" at bounding box center [67, 273] width 100 height 16
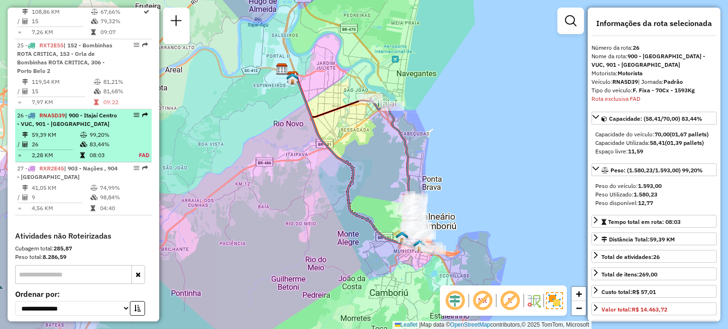
scroll to position [1721, 0]
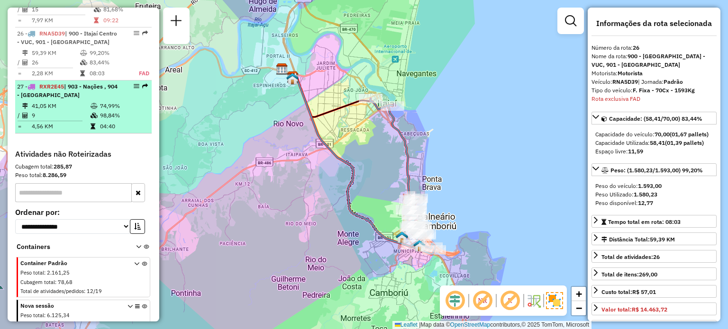
click at [78, 82] on div "27 - RXR2E45 | 903 - Nações , 904 - Balneário Centro" at bounding box center [67, 90] width 100 height 17
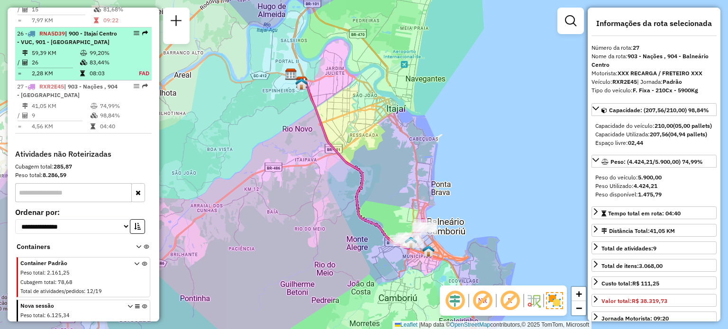
click at [85, 58] on td at bounding box center [84, 62] width 9 height 9
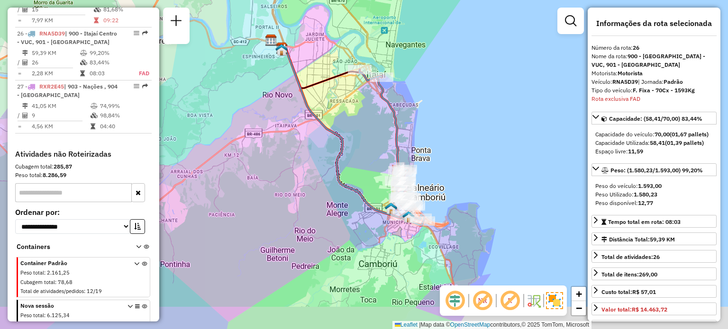
drag, startPoint x: 369, startPoint y: 178, endPoint x: 363, endPoint y: 167, distance: 12.1
click at [363, 168] on div "Janela de atendimento Grade de atendimento Capacidade Transportadoras Veículos …" at bounding box center [364, 164] width 728 height 329
